Goal: Task Accomplishment & Management: Manage account settings

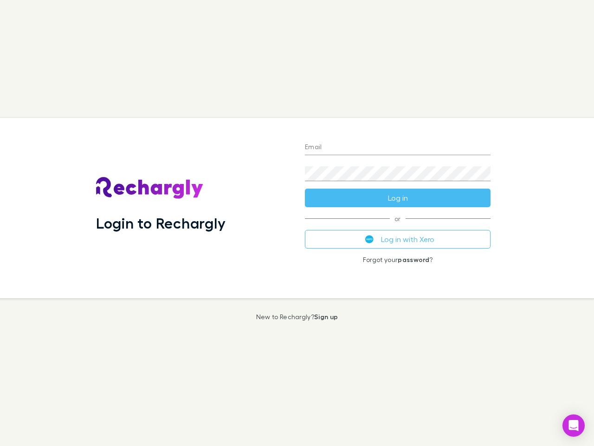
click at [297, 223] on div "Login to Rechargly" at bounding box center [193, 208] width 209 height 180
click at [398, 148] on input "Email" at bounding box center [398, 147] width 186 height 15
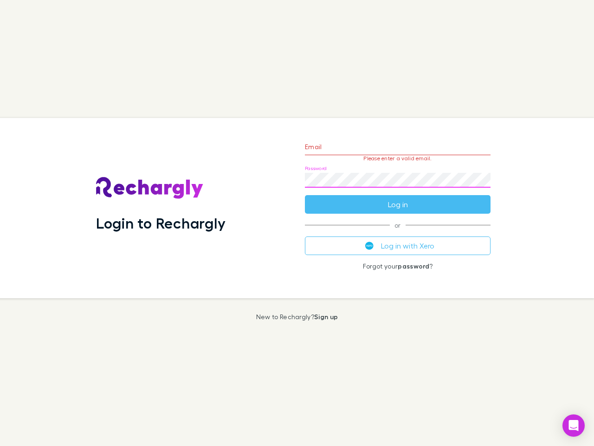
click at [398, 198] on form "Email Please enter a valid email. Password Log in" at bounding box center [398, 173] width 186 height 81
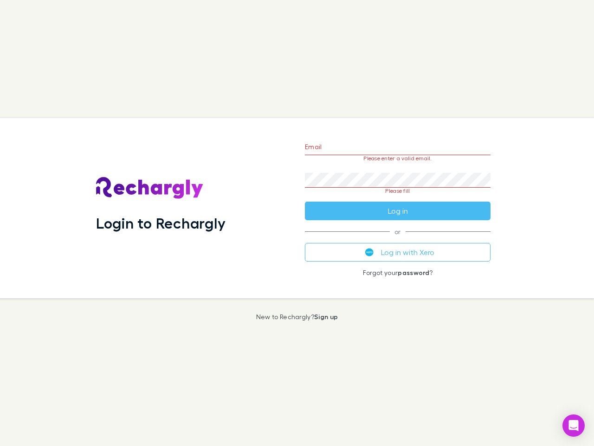
click at [398, 239] on div "Email Please enter a valid email. Password Please fill Log in or Log in with Xe…" at bounding box center [398, 208] width 201 height 180
click at [574, 425] on icon "Open Intercom Messenger" at bounding box center [574, 425] width 10 height 11
